Goal: Information Seeking & Learning: Check status

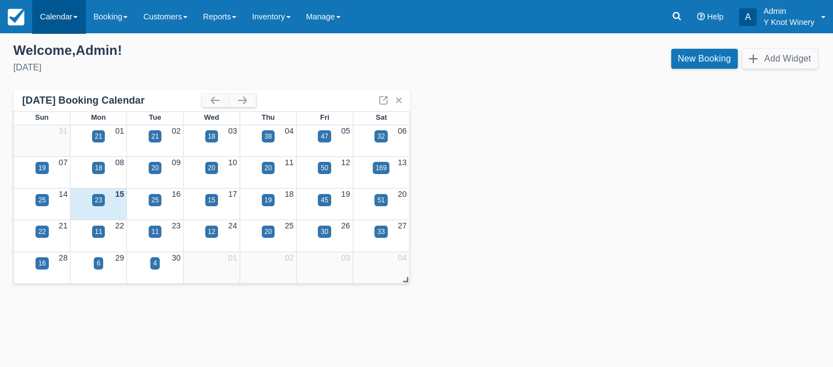
click at [79, 14] on link "Calendar" at bounding box center [58, 16] width 53 height 33
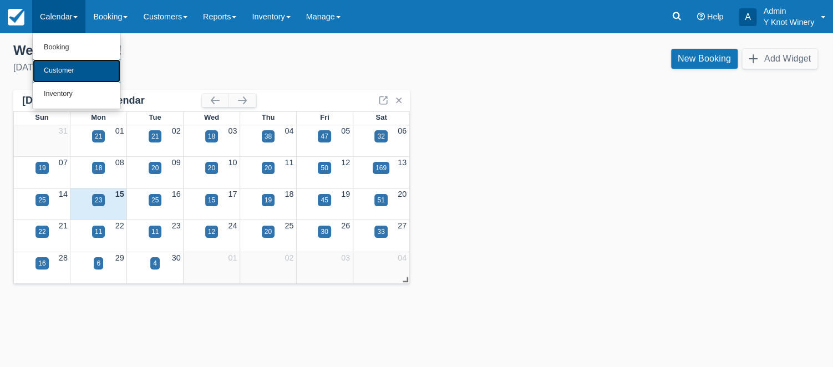
click at [89, 74] on link "Customer" at bounding box center [77, 70] width 88 height 23
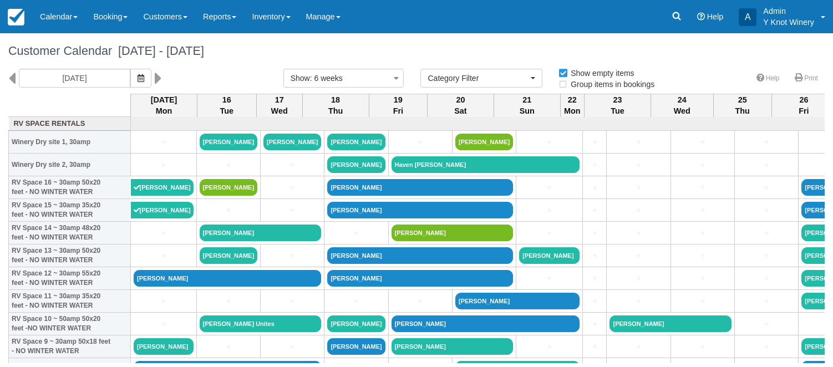
select select
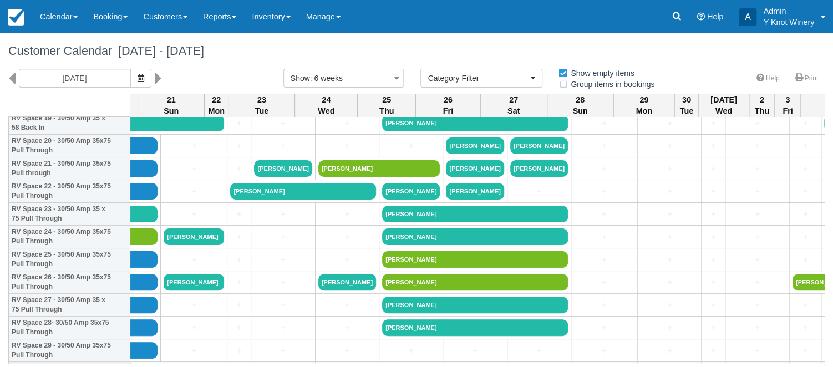
scroll to position [0, 356]
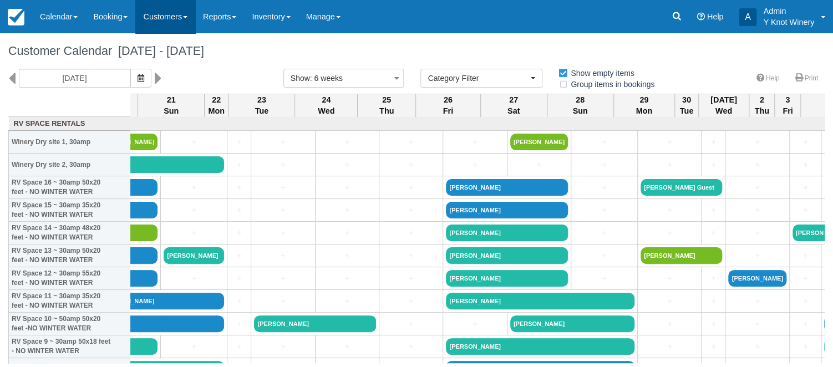
click at [189, 16] on link "Customers" at bounding box center [165, 16] width 60 height 33
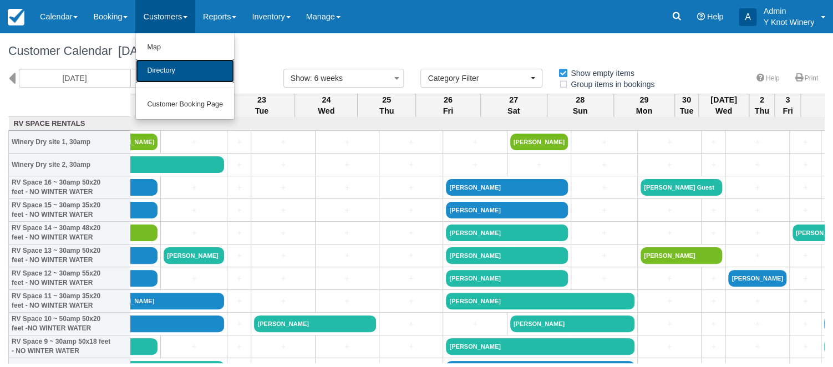
click at [182, 68] on link "Directory" at bounding box center [185, 70] width 98 height 23
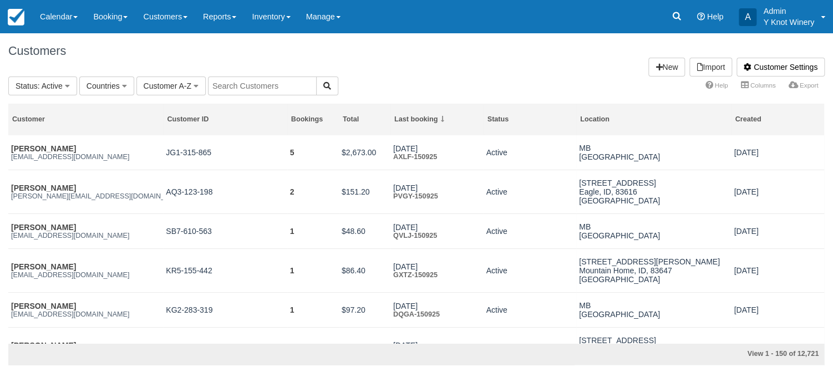
click at [242, 87] on input "text" at bounding box center [262, 86] width 109 height 19
type input "[PERSON_NAME]"
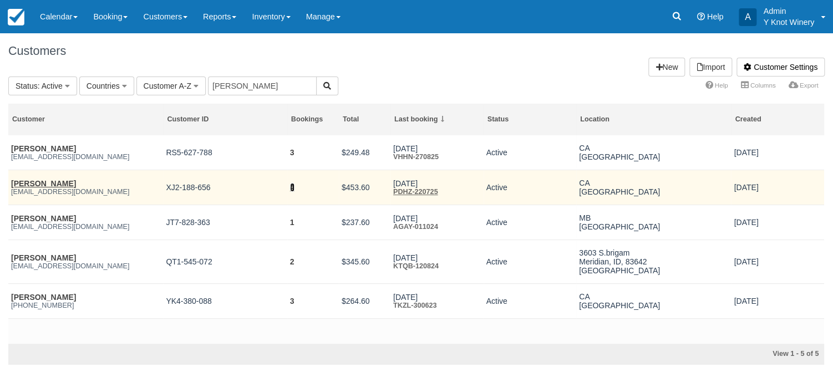
click at [294, 190] on link "4" at bounding box center [292, 187] width 4 height 9
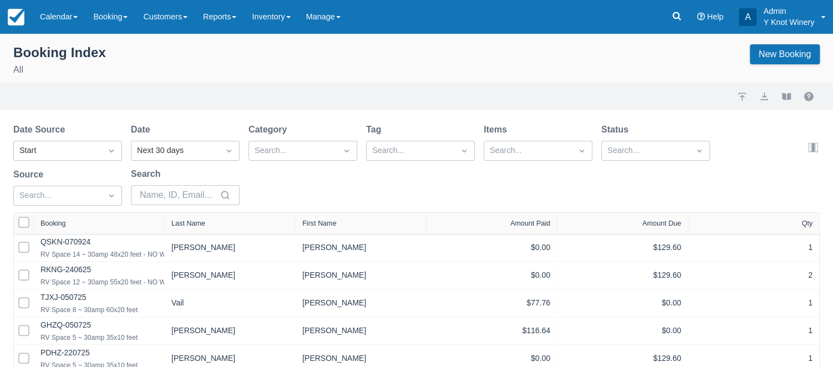
scroll to position [5, 0]
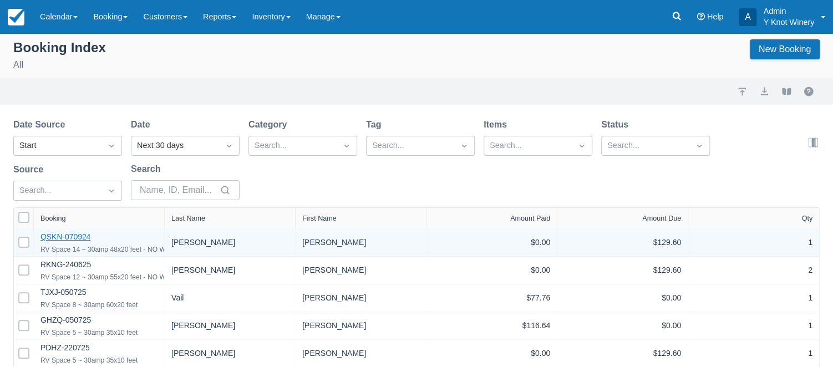
click at [70, 235] on link "QSKN-070924" at bounding box center [66, 236] width 50 height 9
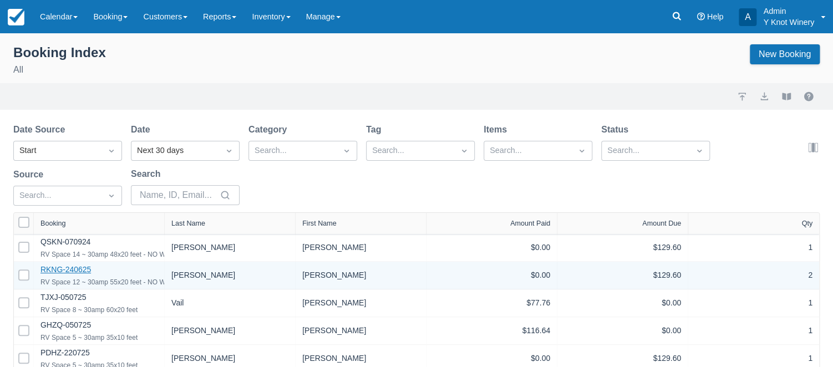
click at [70, 272] on link "RKNG-240625" at bounding box center [66, 269] width 50 height 9
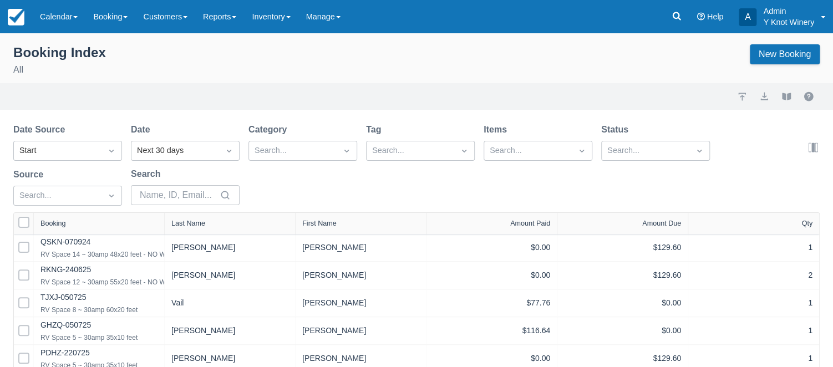
scroll to position [5, 0]
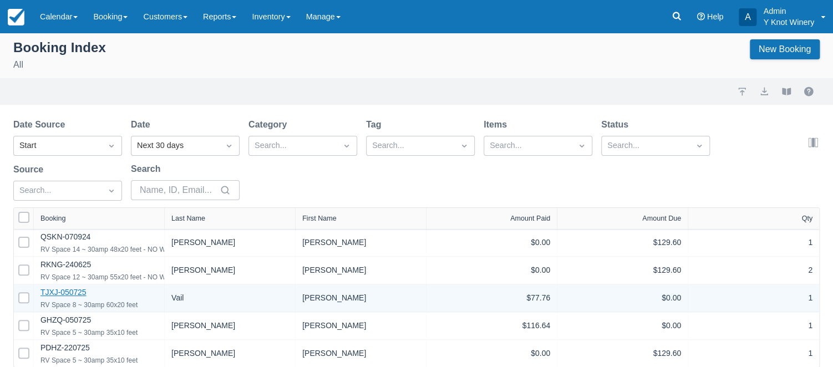
click at [77, 296] on link "TJXJ-050725" at bounding box center [64, 292] width 46 height 9
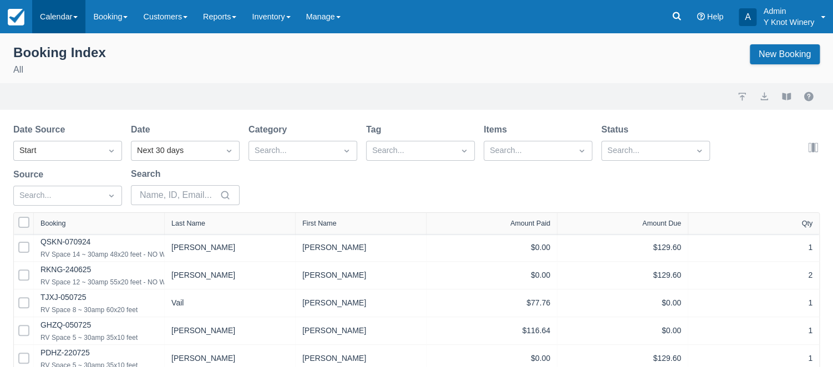
click at [78, 17] on span at bounding box center [75, 17] width 4 height 2
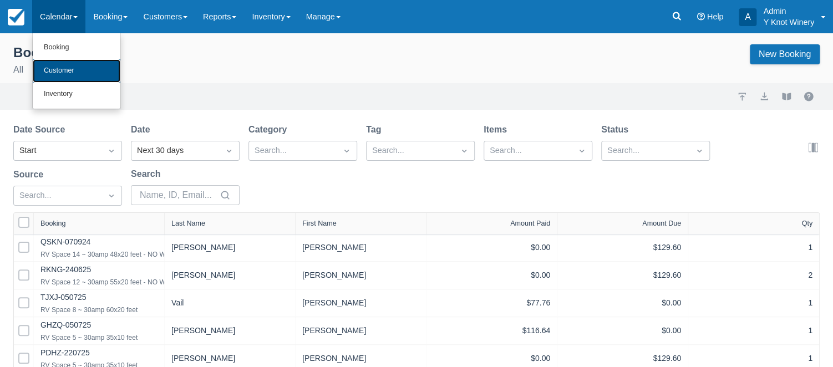
click at [80, 70] on link "Customer" at bounding box center [77, 70] width 88 height 23
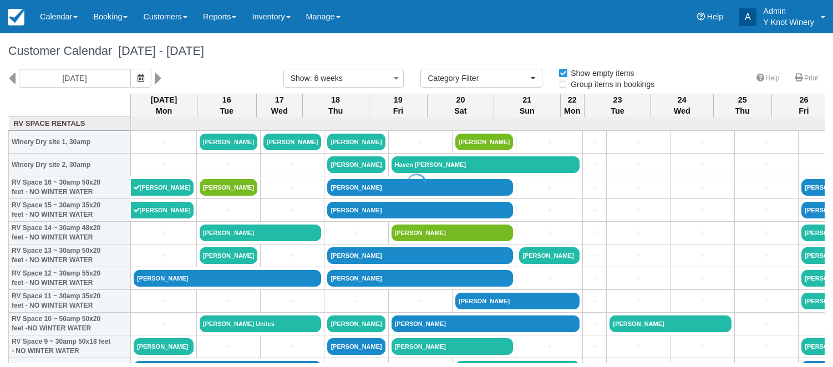
select select
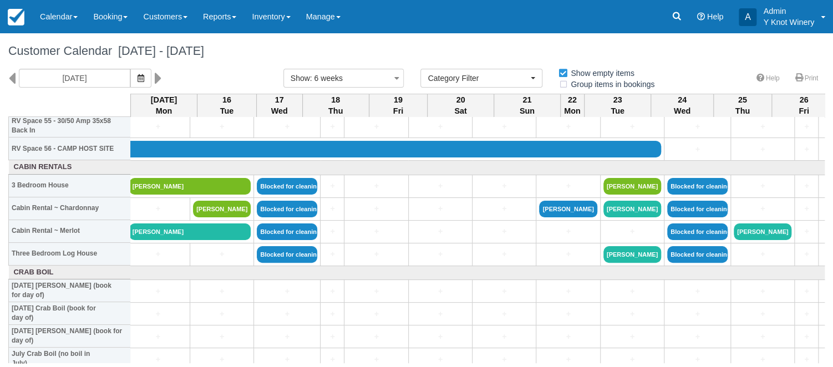
scroll to position [1289, 0]
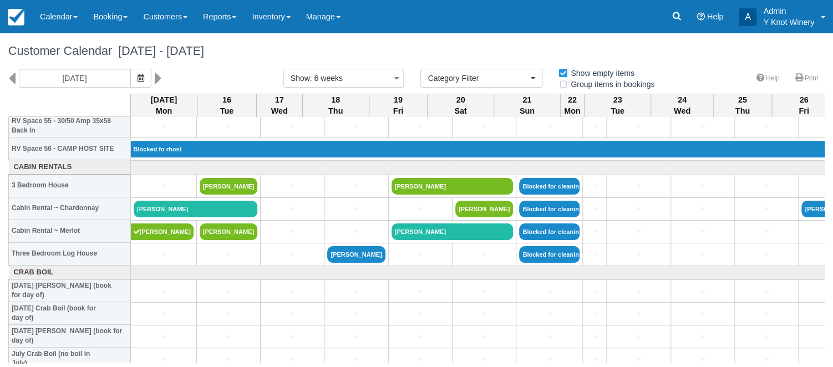
drag, startPoint x: 825, startPoint y: 301, endPoint x: 838, endPoint y: 254, distance: 49.0
click at [833, 254] on html "Menu Calendar Booking Customer Inventory Booking Daily Manifest Daily List Note…" at bounding box center [416, 183] width 833 height 367
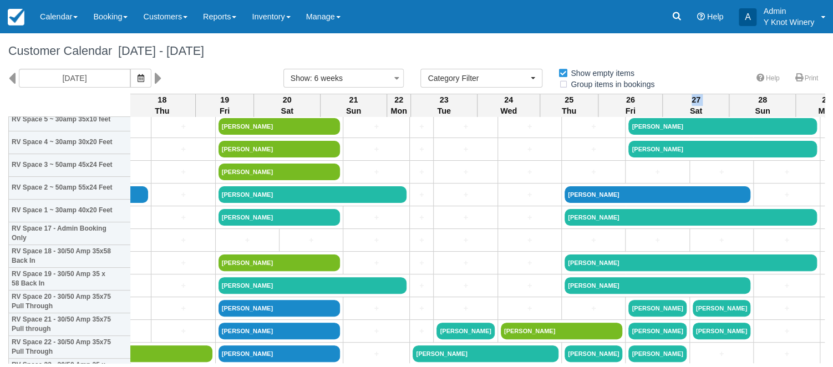
scroll to position [338, 173]
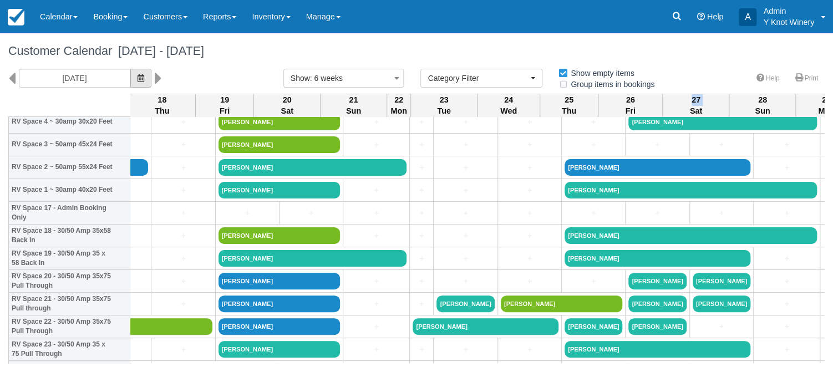
click at [133, 77] on button "button" at bounding box center [140, 78] width 21 height 19
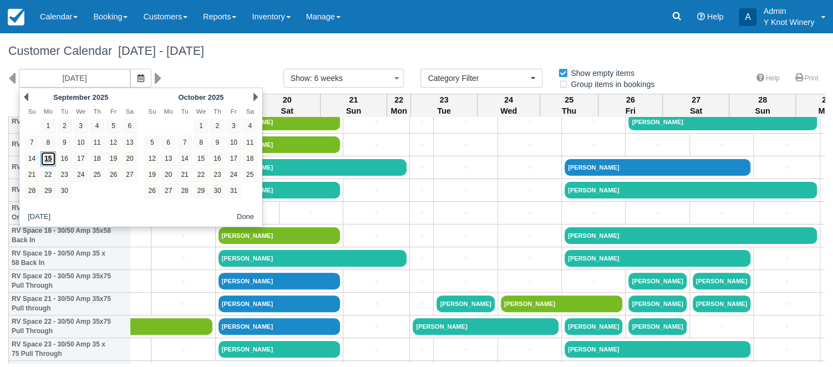
click at [45, 161] on link "15" at bounding box center [48, 158] width 15 height 15
